Goal: Navigation & Orientation: Find specific page/section

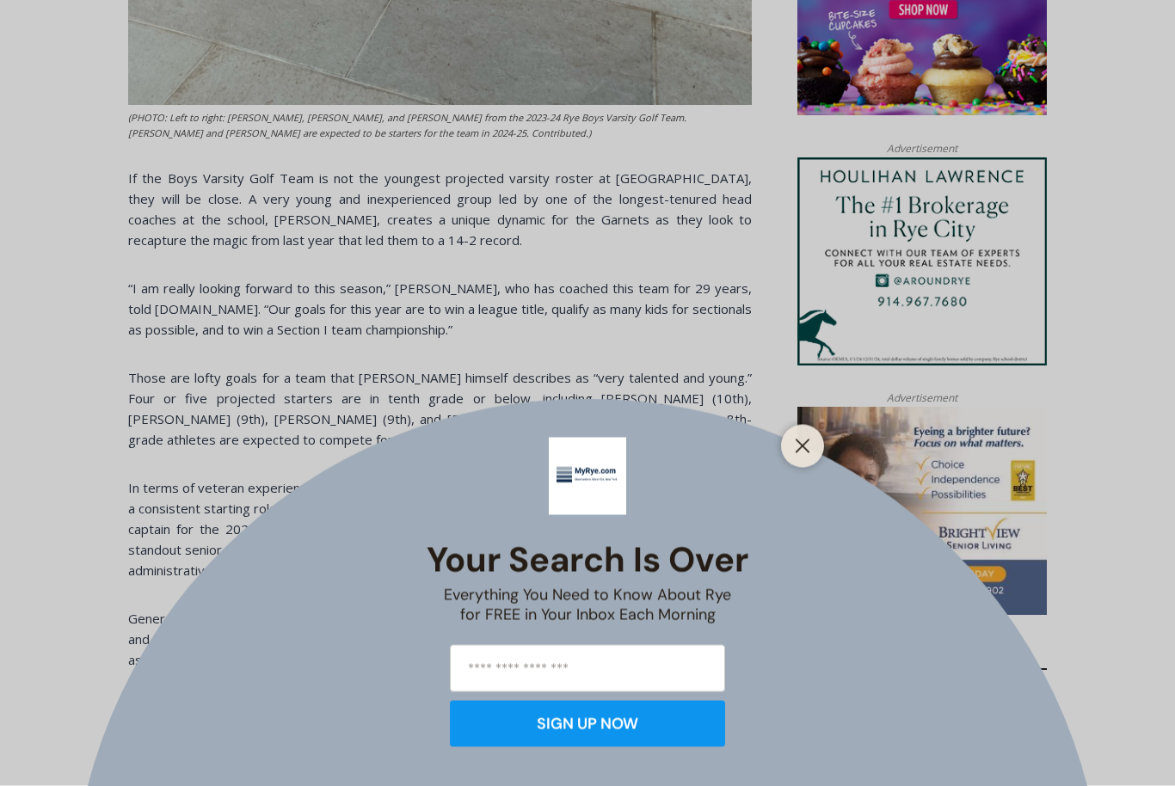
scroll to position [1488, 0]
click at [813, 459] on button "Close" at bounding box center [803, 446] width 24 height 24
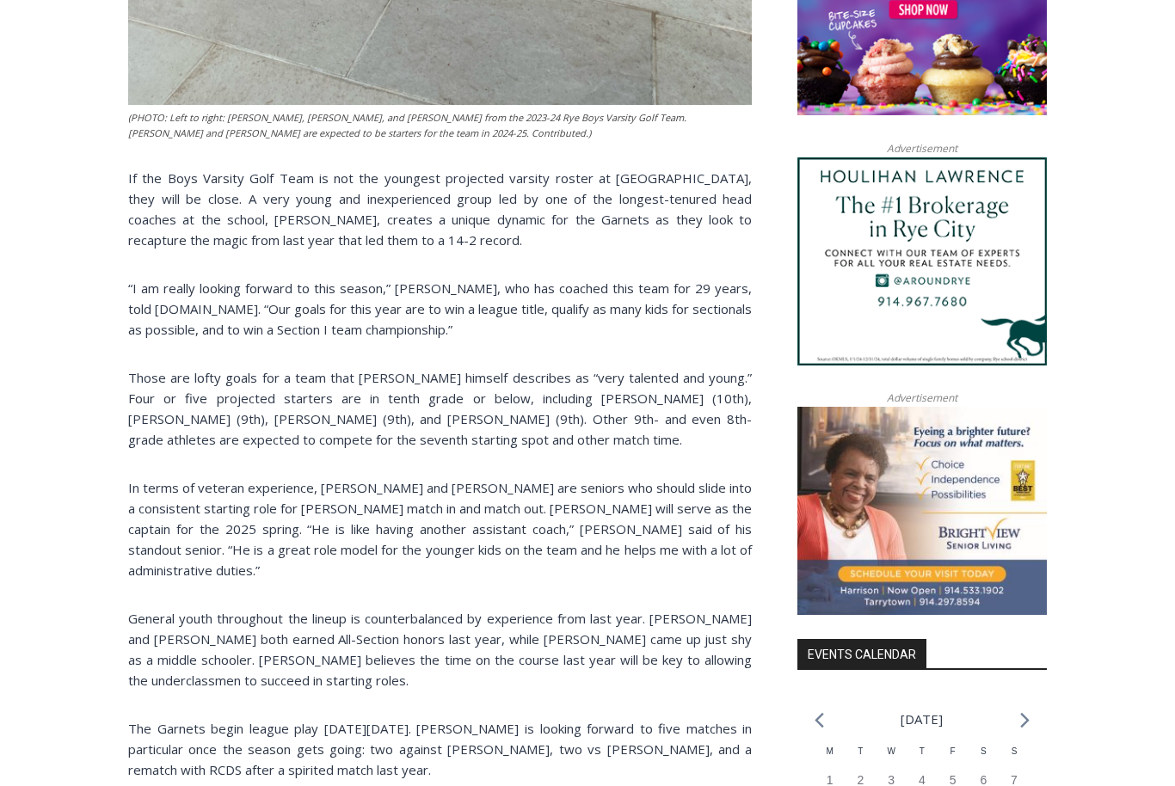
click at [1174, 388] on div "Home > Sports > Sports Game Story > Boys Varsity Golf > Season Outlook: 2024-25…" at bounding box center [587, 603] width 1175 height 3262
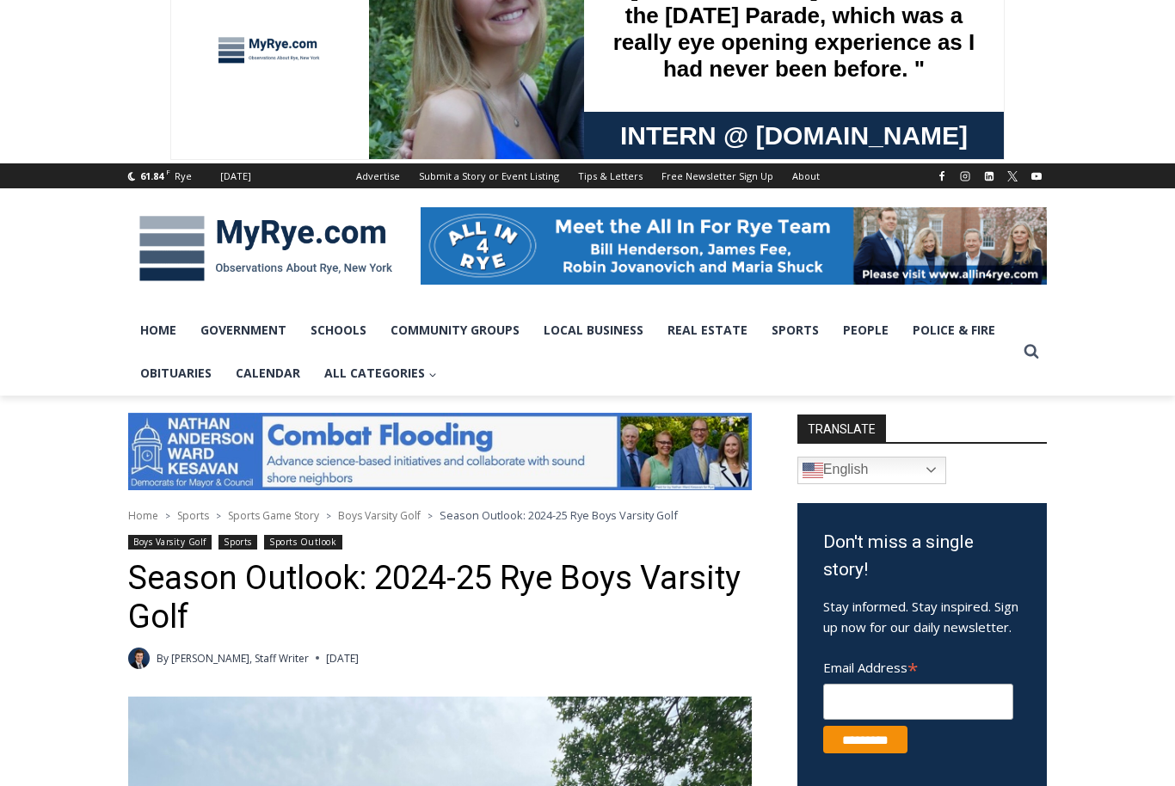
scroll to position [0, 0]
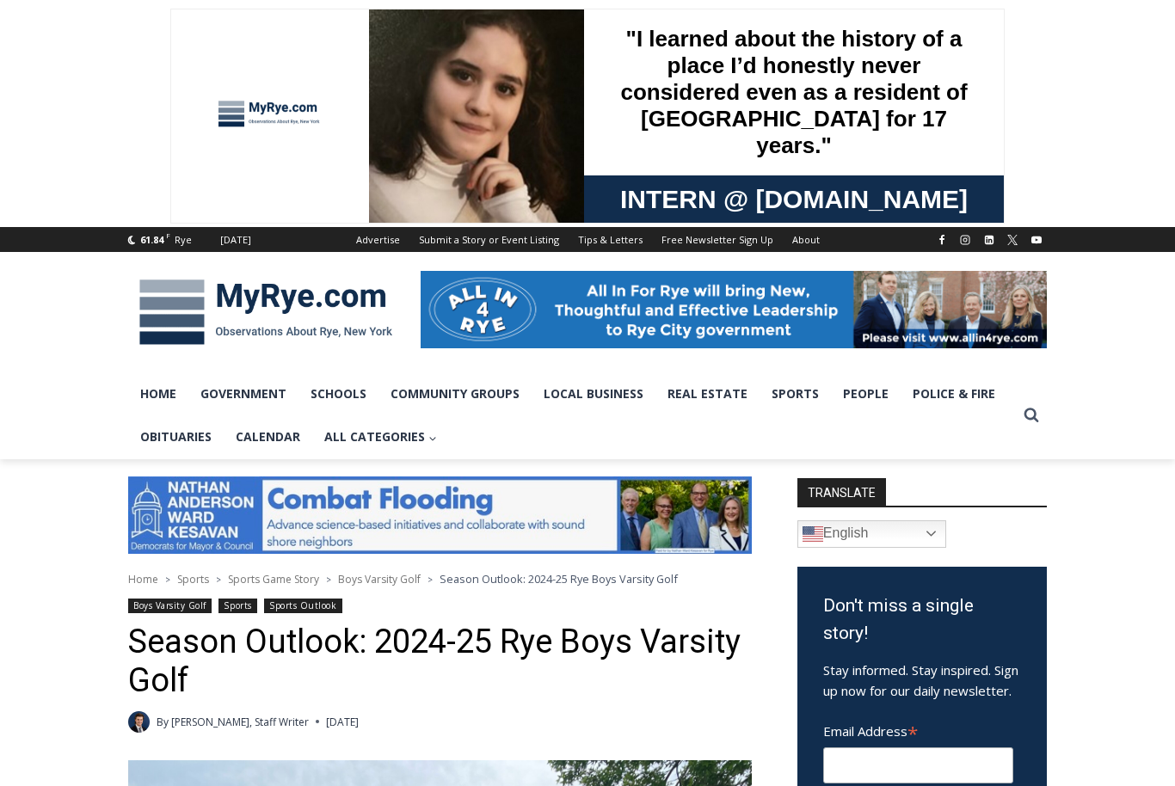
click at [769, 410] on link "Sports" at bounding box center [795, 394] width 71 height 43
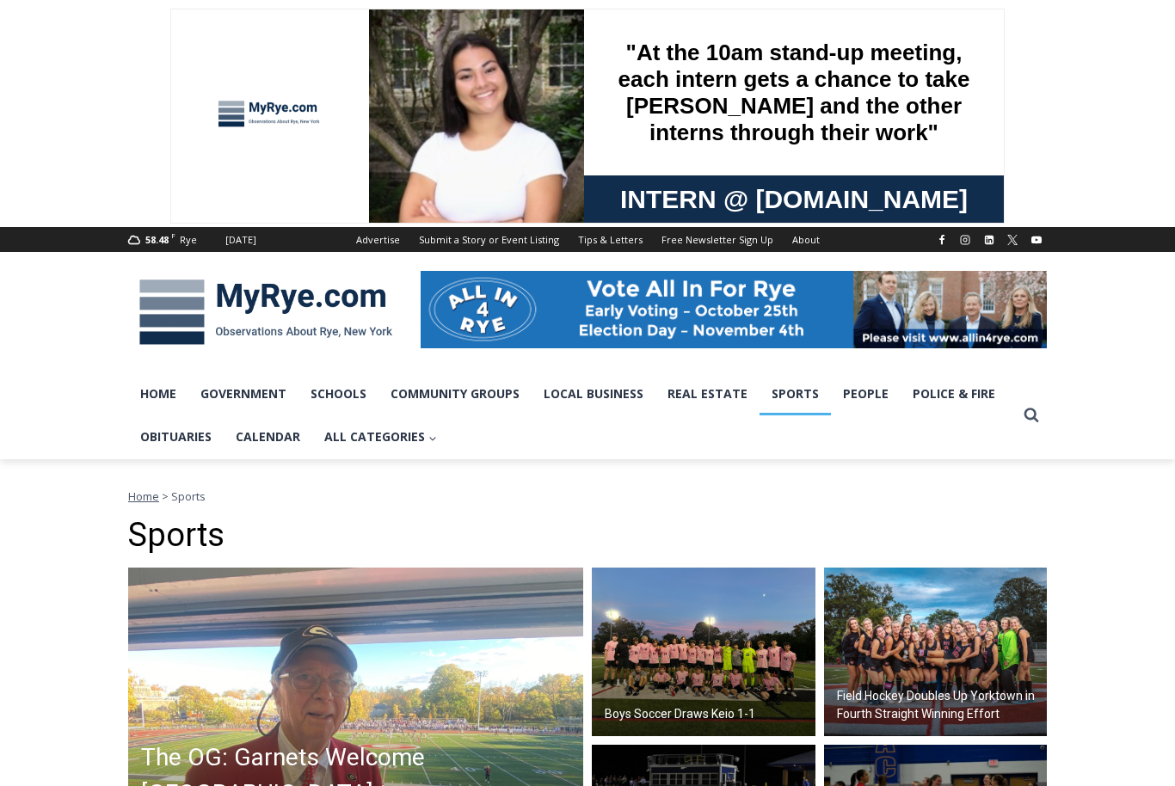
click at [362, 399] on link "Schools" at bounding box center [339, 394] width 80 height 43
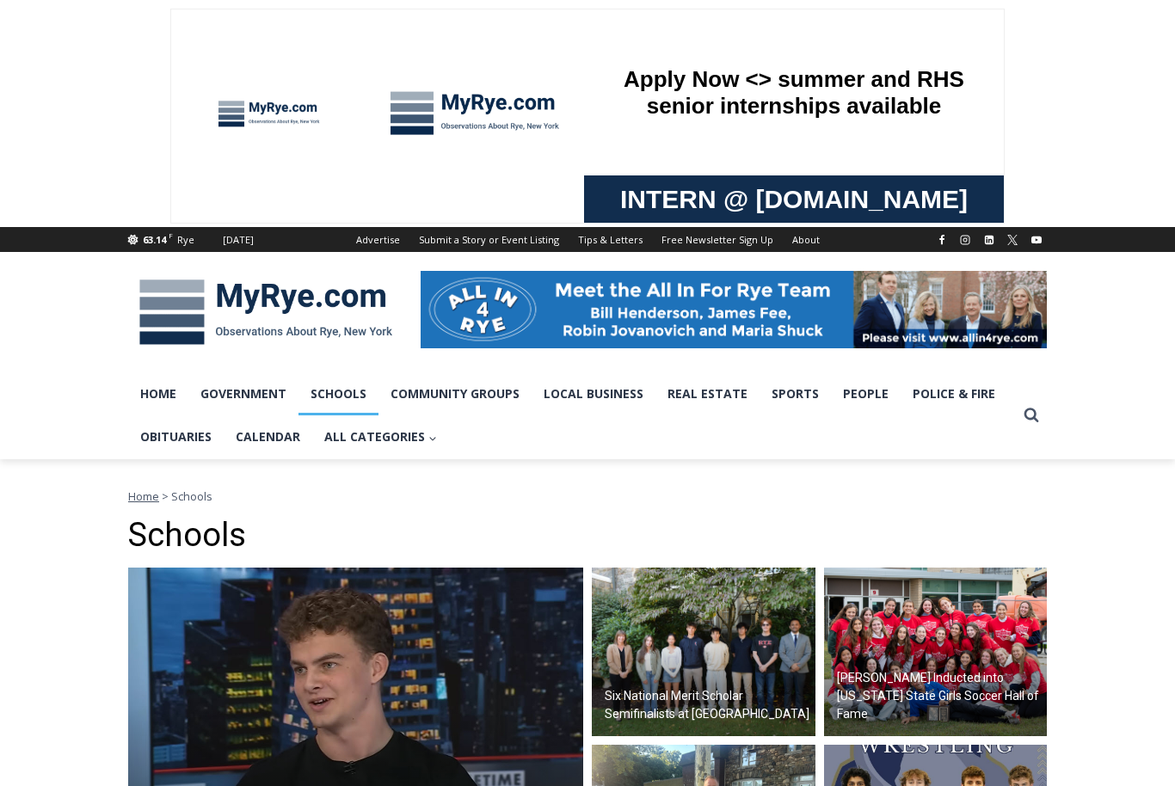
click at [176, 388] on link "Home" at bounding box center [158, 394] width 60 height 43
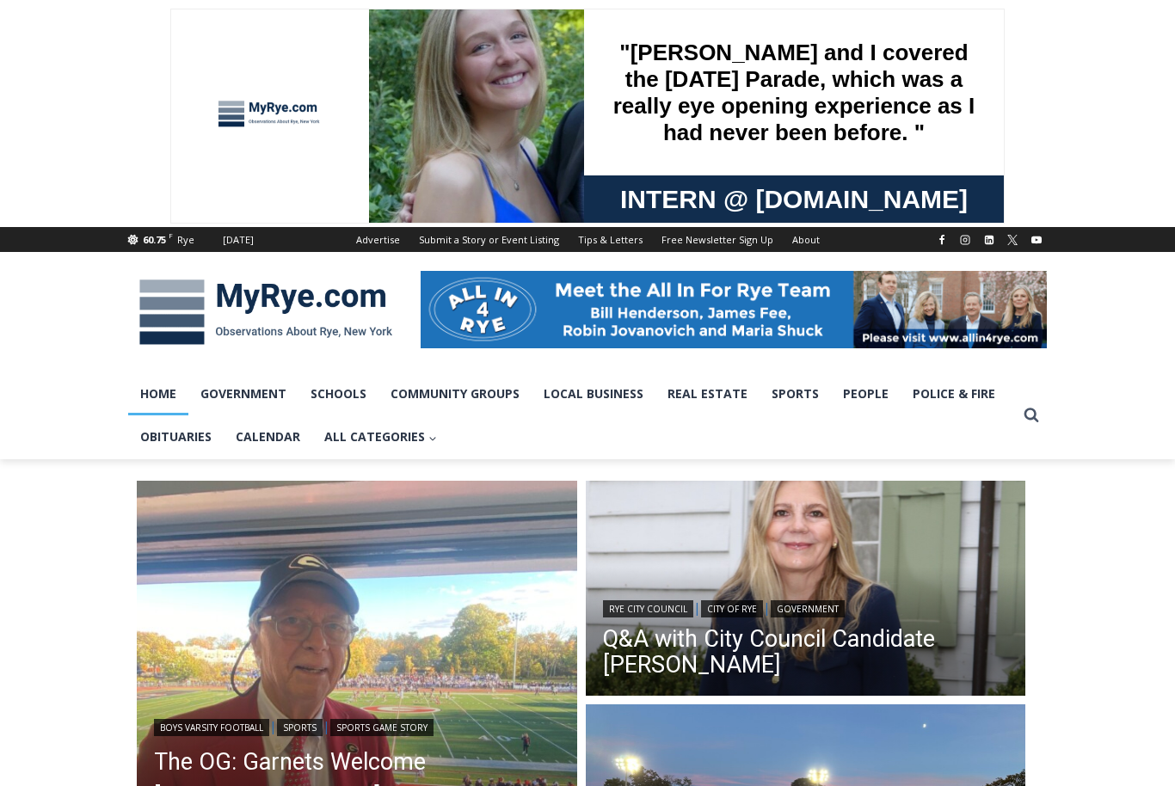
click at [186, 394] on link "Home" at bounding box center [158, 394] width 60 height 43
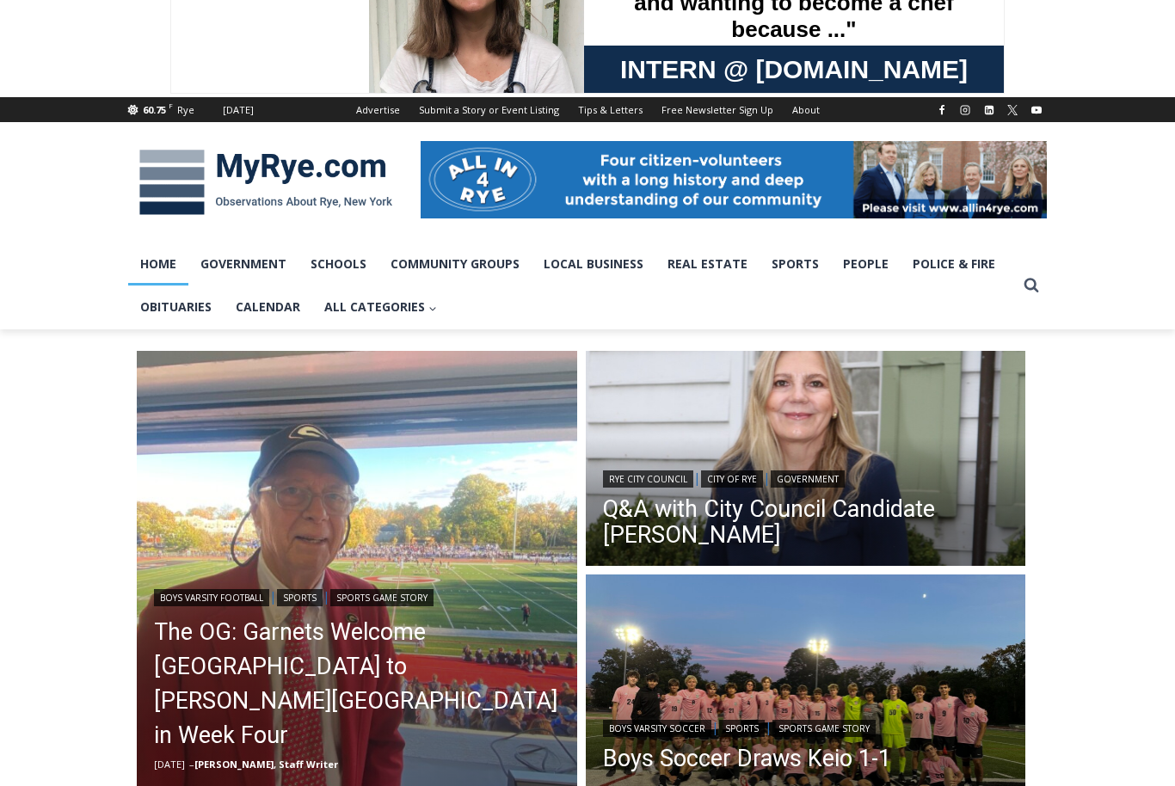
scroll to position [135, 0]
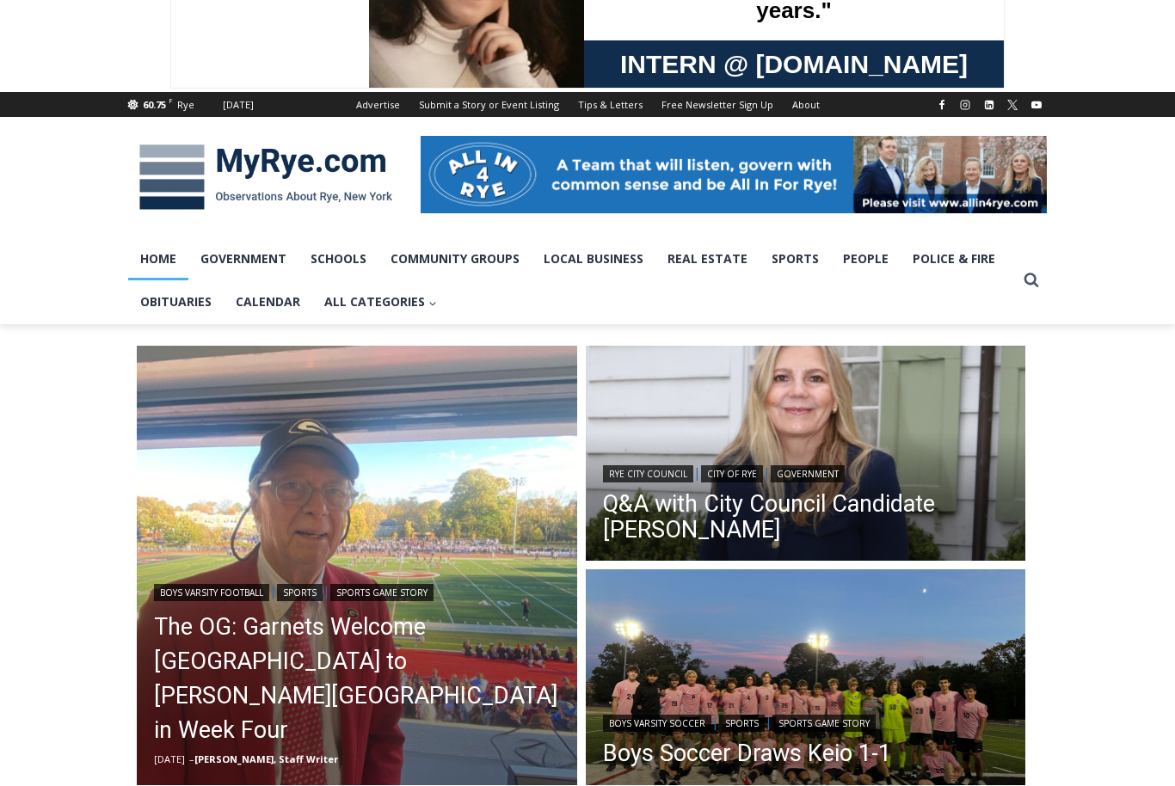
click at [171, 187] on img at bounding box center [265, 176] width 275 height 89
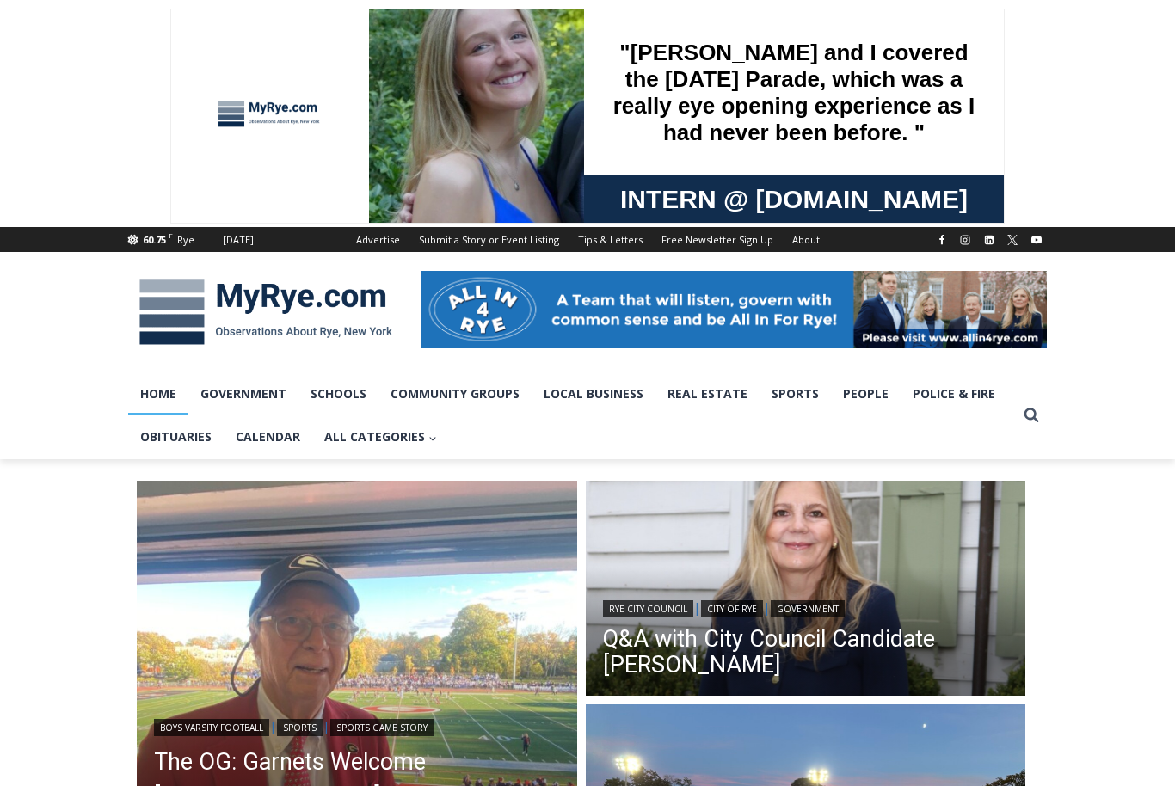
click at [803, 246] on link "About" at bounding box center [806, 239] width 46 height 25
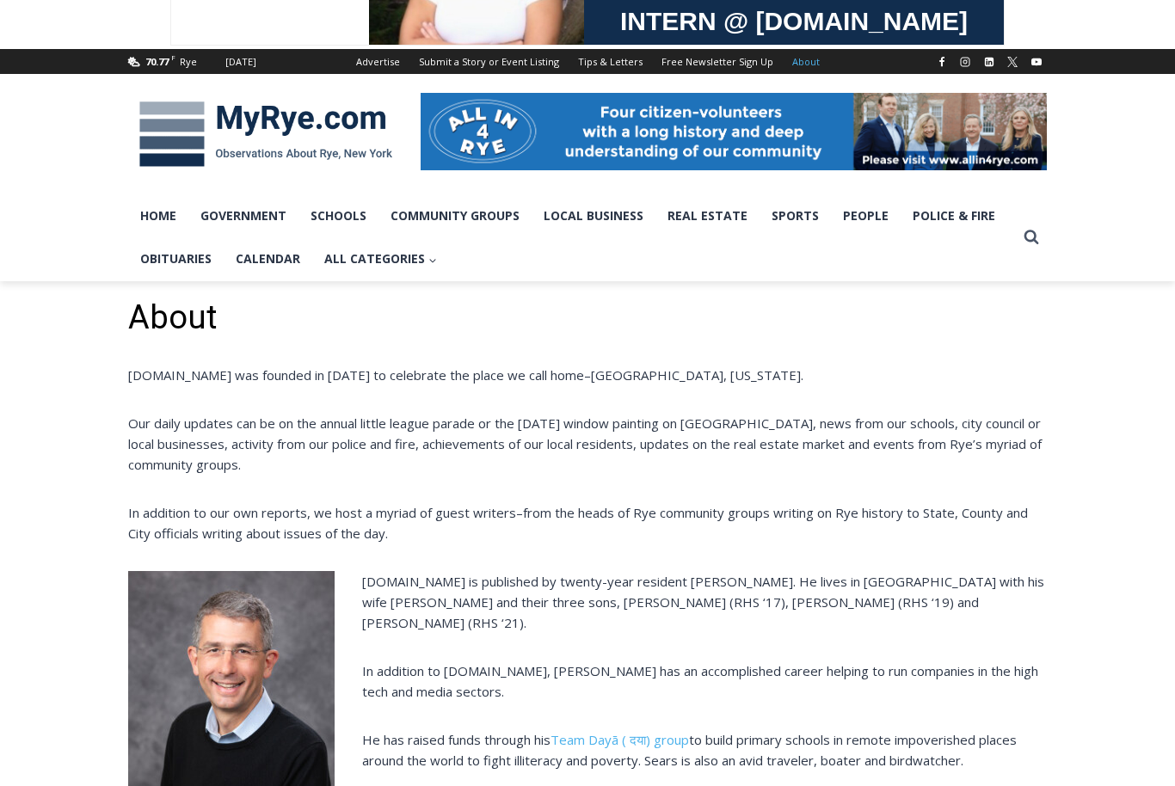
scroll to position [150, 0]
